Goal: Transaction & Acquisition: Purchase product/service

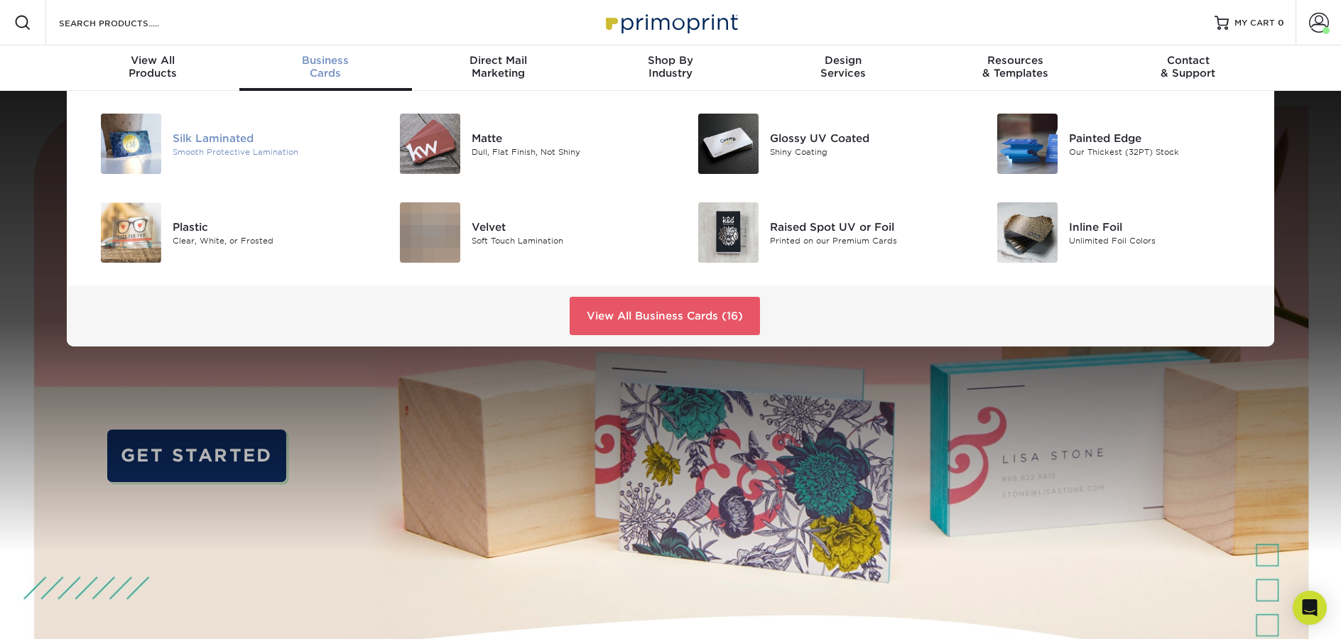
click at [246, 136] on div "Silk Laminated" at bounding box center [267, 138] width 188 height 16
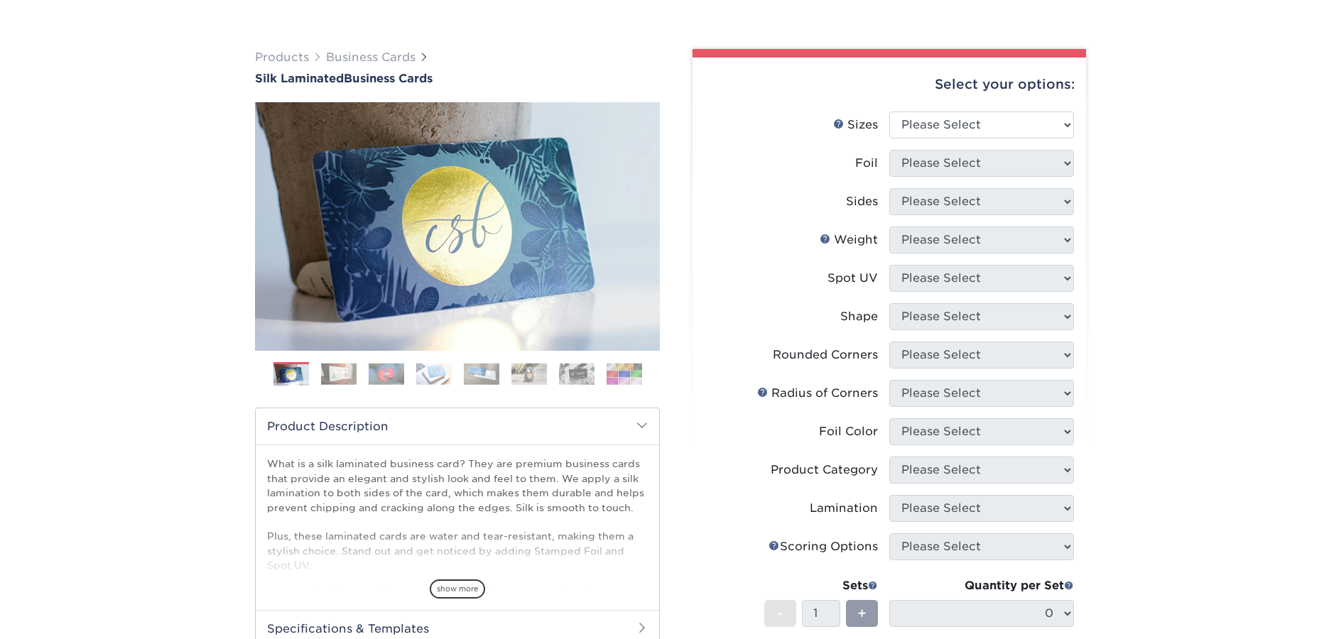
scroll to position [77, 0]
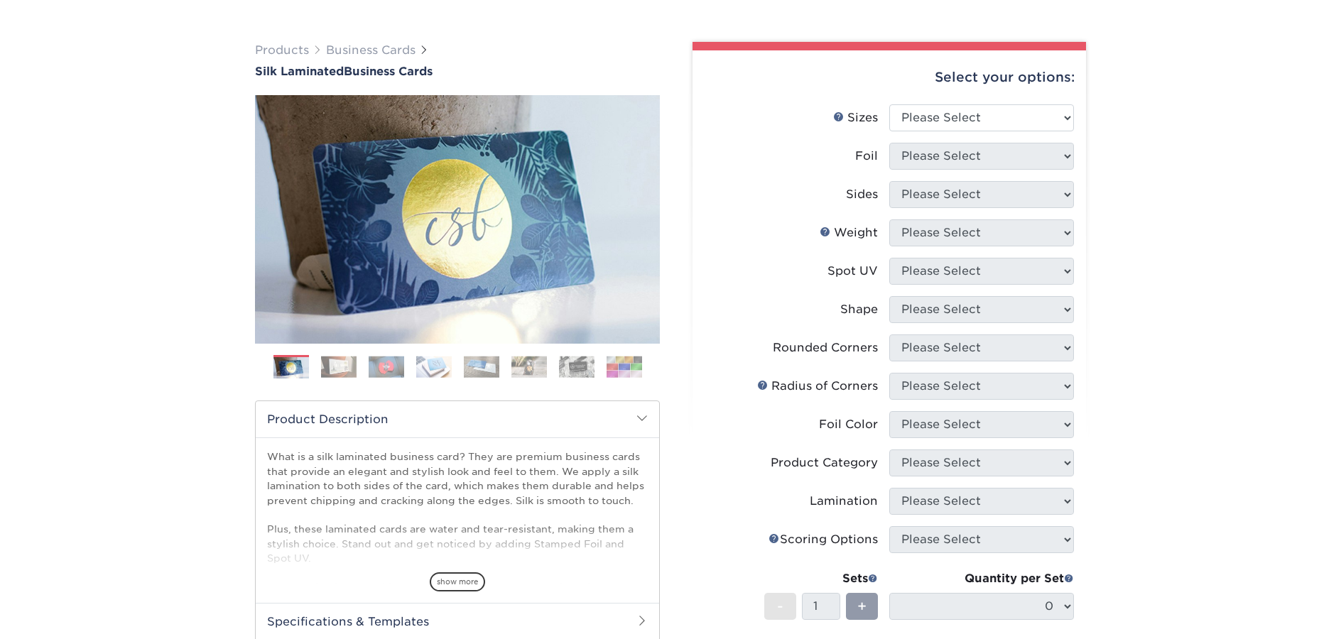
click at [623, 358] on img at bounding box center [625, 367] width 36 height 22
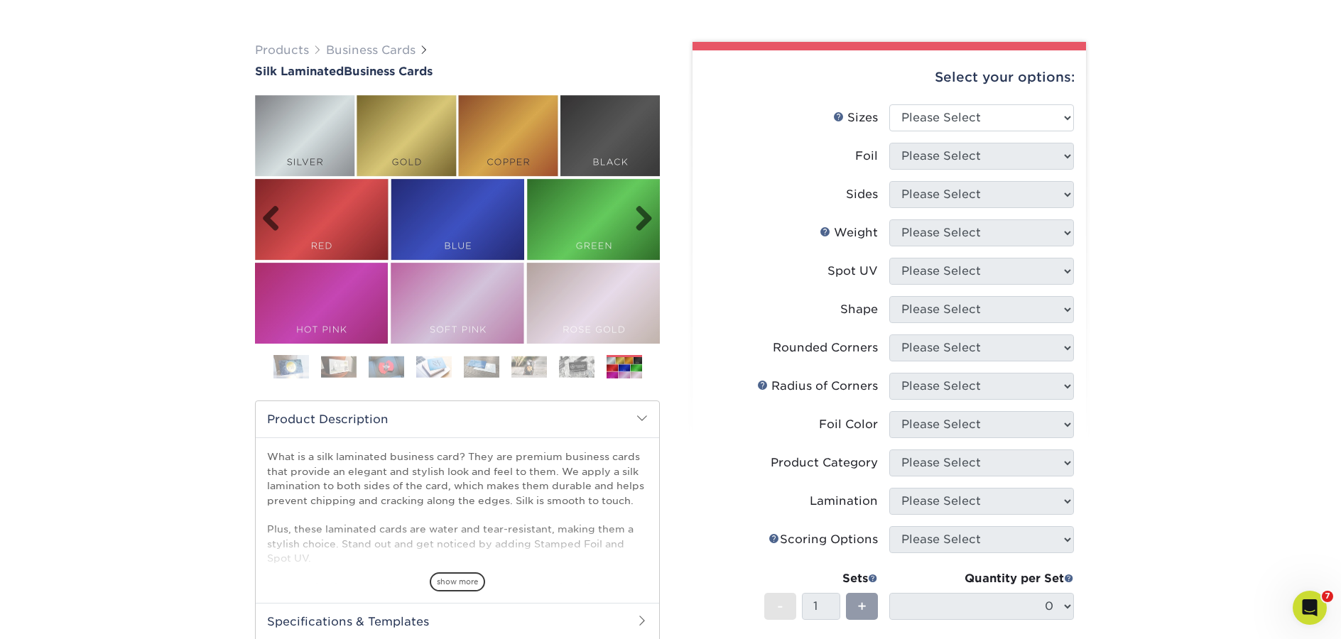
scroll to position [0, 0]
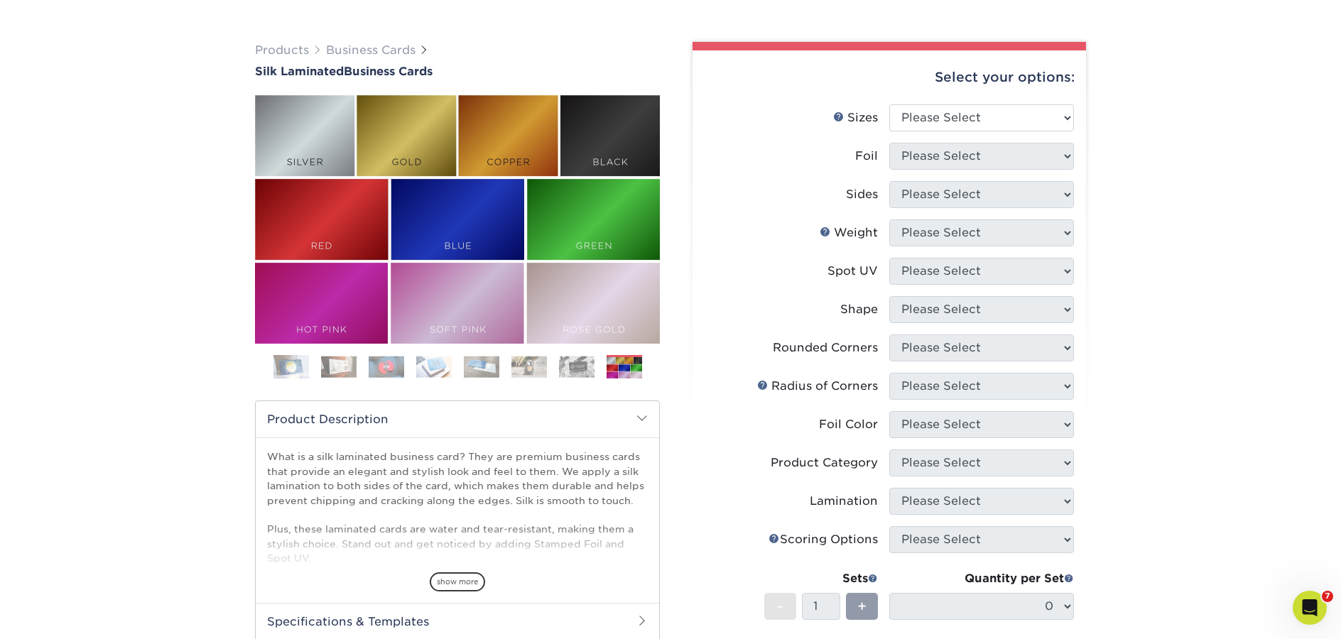
drag, startPoint x: 332, startPoint y: 220, endPoint x: -347, endPoint y: 123, distance: 685.2
click at [0, 123] on html "Resources Menu Search Products Account [PERSON_NAME] Account Dashboard Active O…" at bounding box center [670, 625] width 1341 height 1405
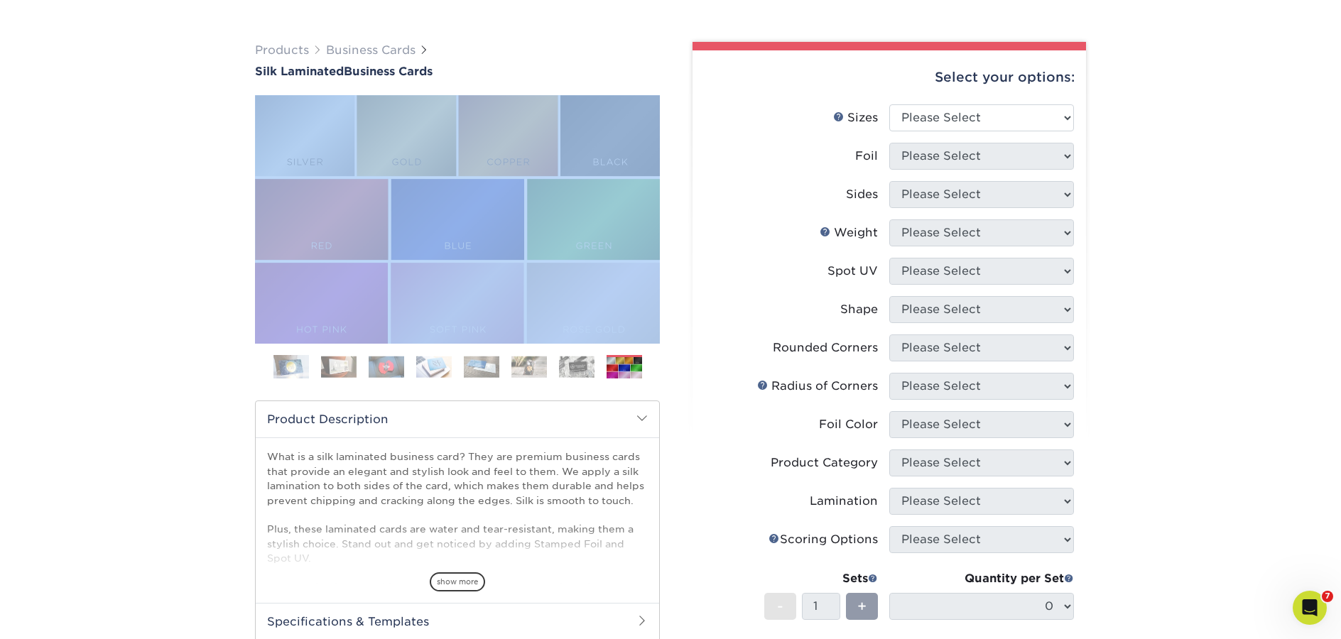
click at [464, 374] on img at bounding box center [482, 367] width 36 height 22
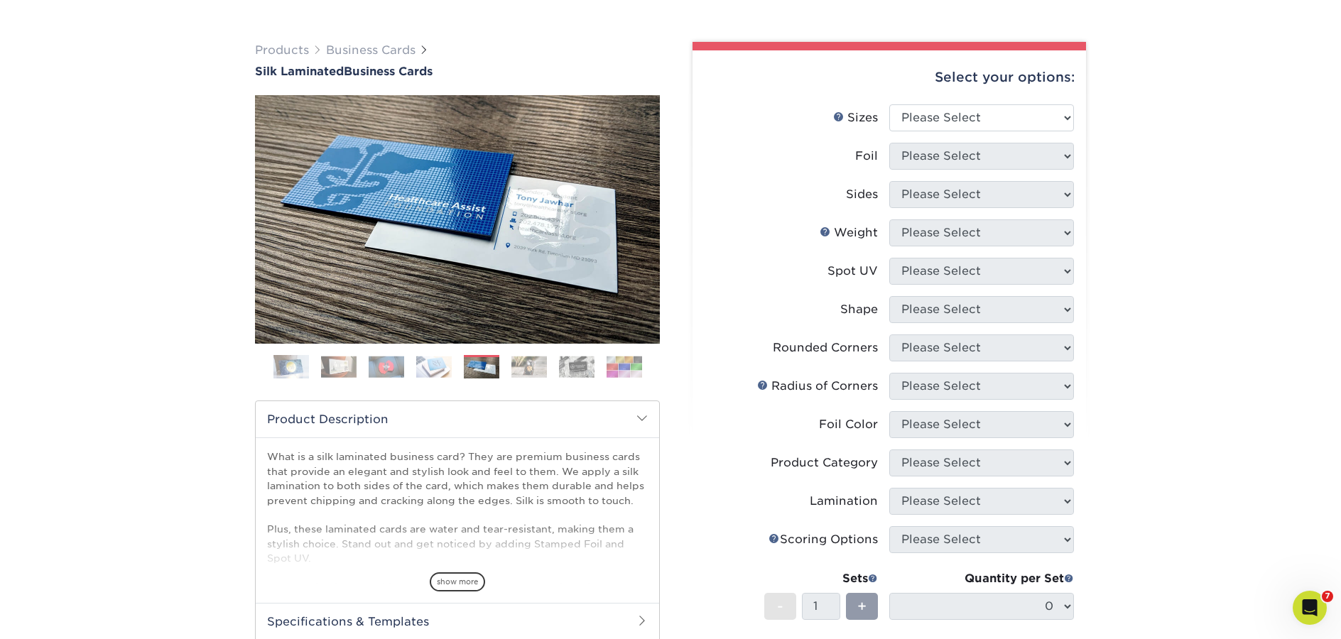
click at [435, 364] on img at bounding box center [434, 367] width 36 height 22
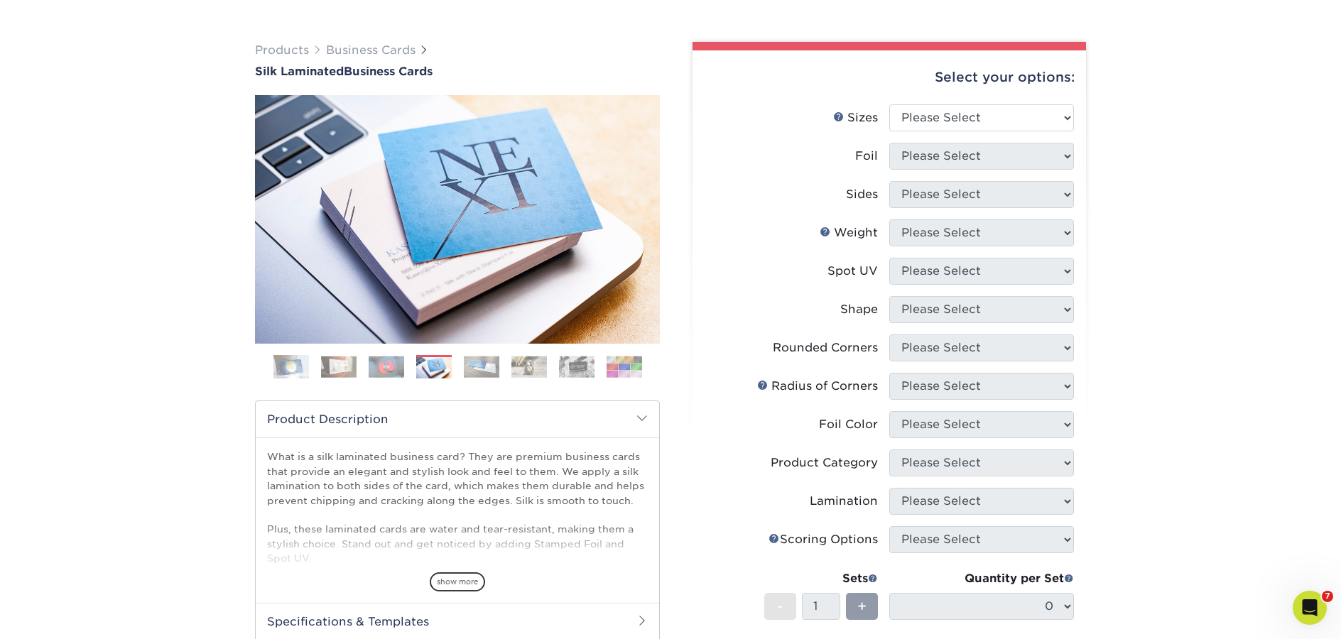
click at [386, 362] on img at bounding box center [387, 367] width 36 height 22
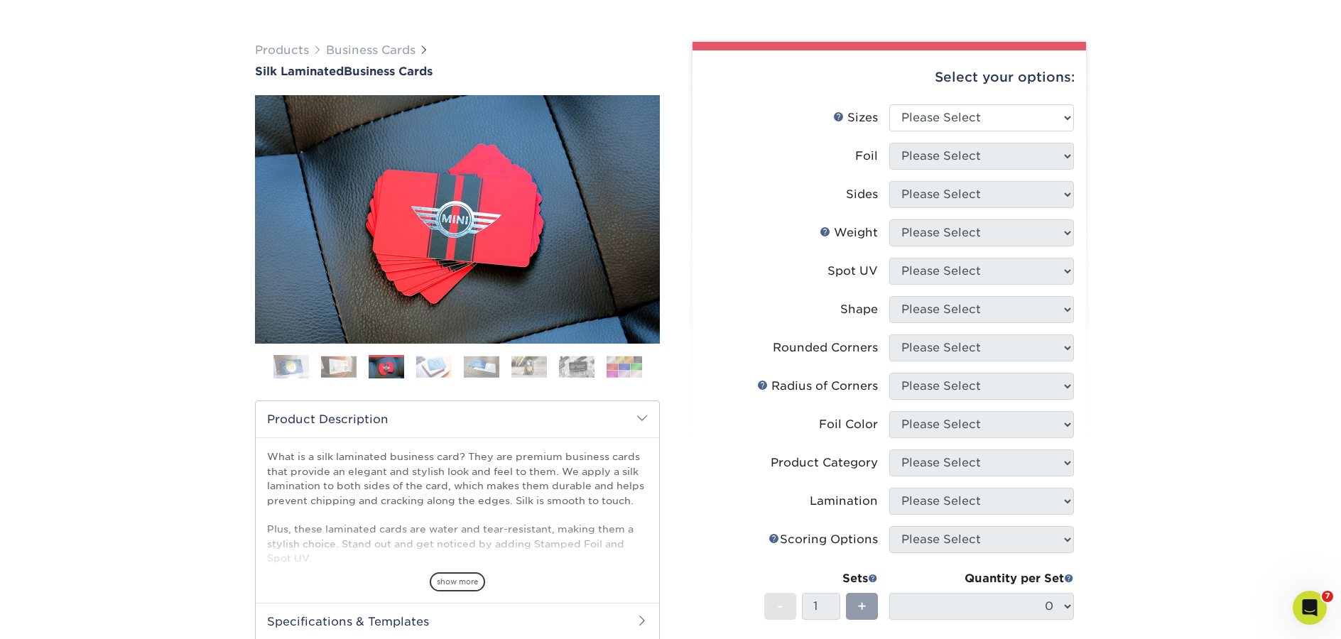
click at [332, 362] on img at bounding box center [339, 367] width 36 height 22
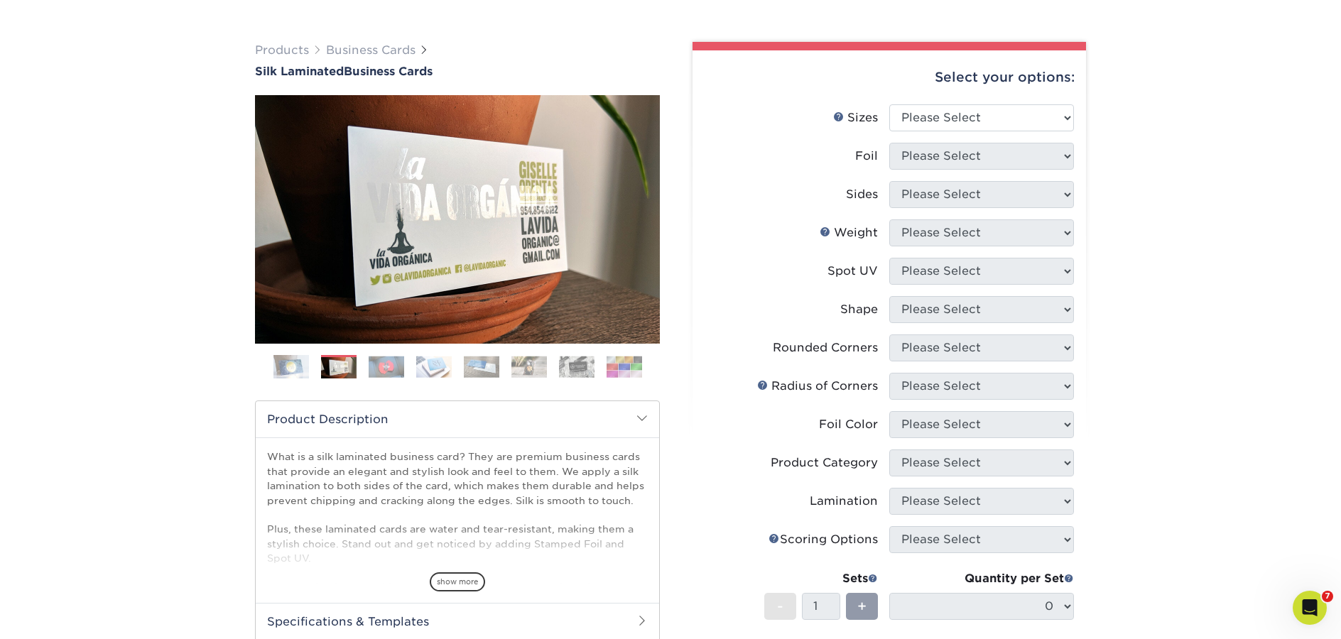
click at [285, 364] on img at bounding box center [291, 367] width 36 height 36
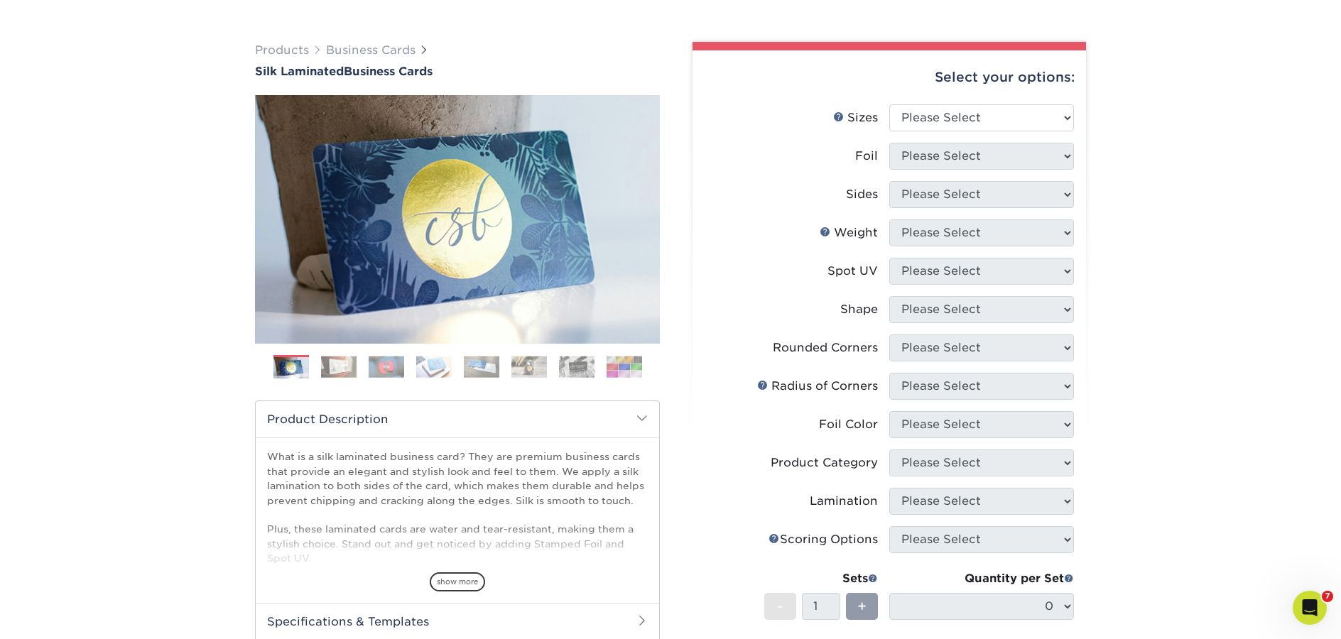
click at [639, 366] on img at bounding box center [625, 367] width 36 height 22
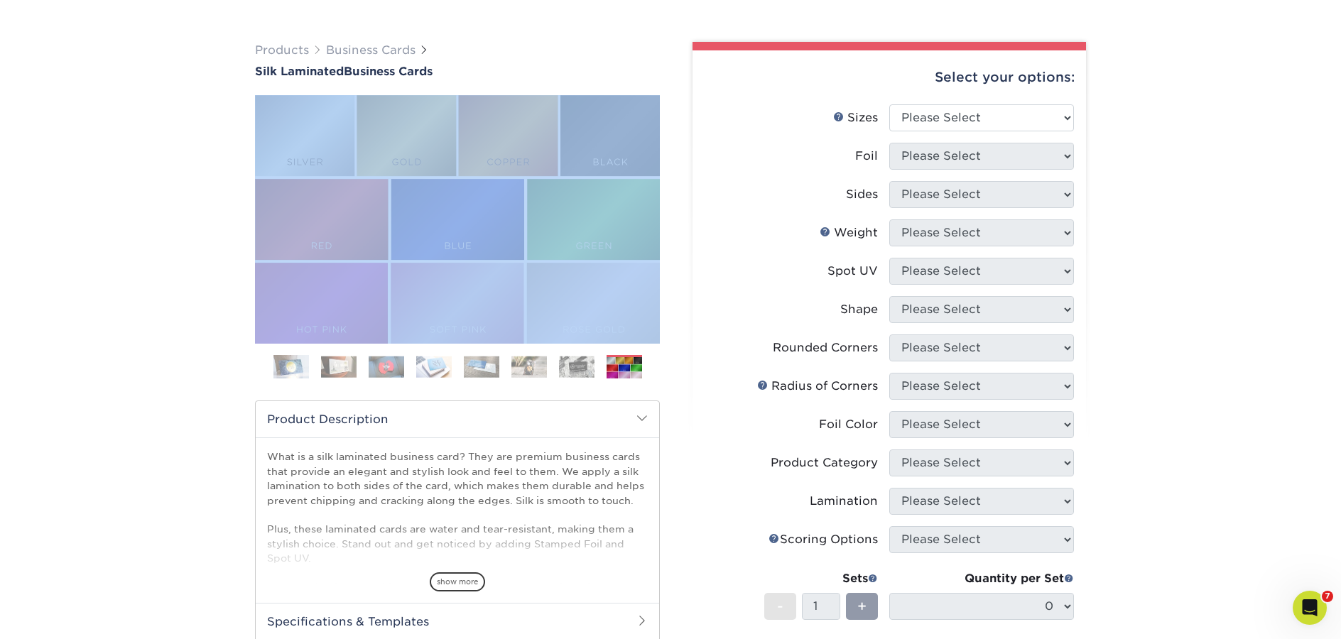
click at [575, 370] on img at bounding box center [577, 367] width 36 height 22
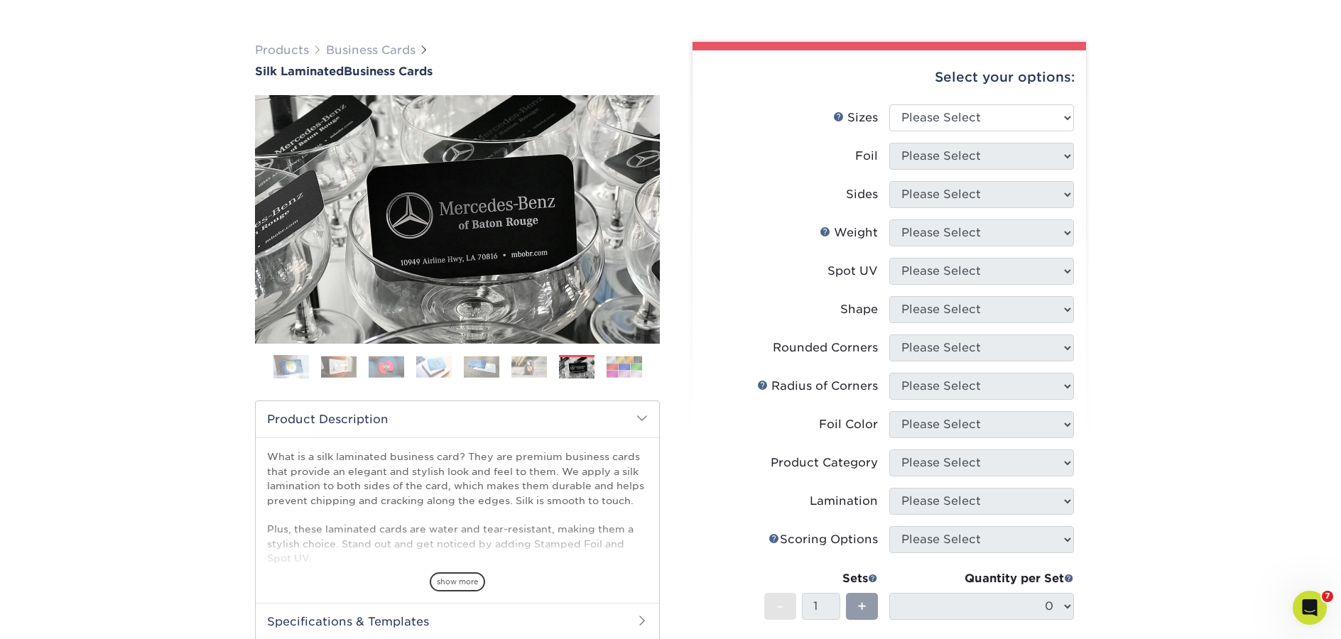
click at [621, 372] on img at bounding box center [625, 367] width 36 height 22
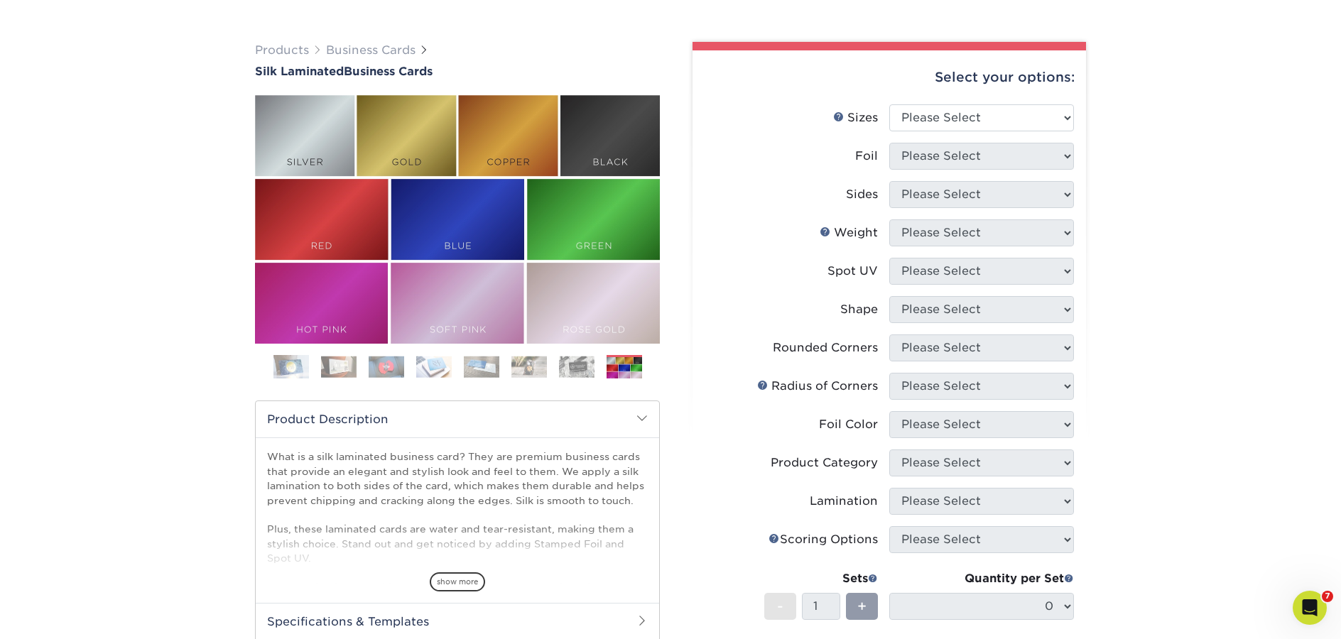
click at [670, 363] on div "Select your options: Sizes Help Sizes Please Select 1.5" x 3.5" - Mini -" at bounding box center [883, 457] width 426 height 830
